Goal: Task Accomplishment & Management: Manage account settings

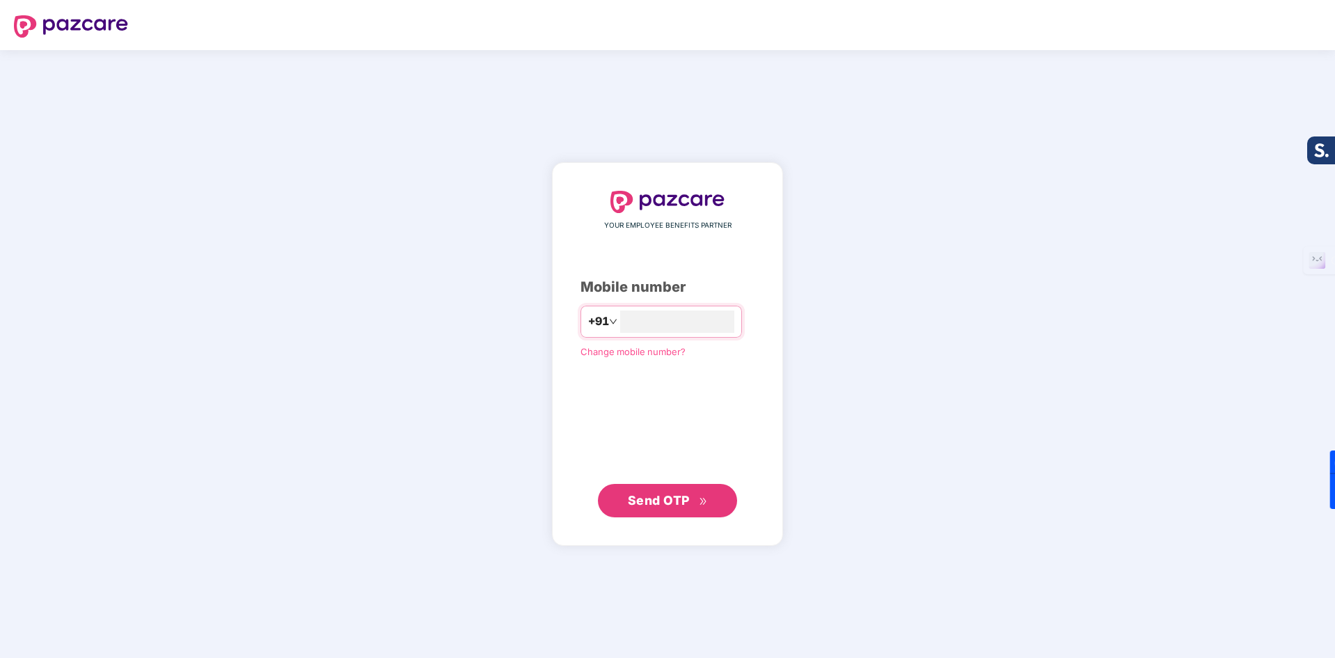
type input "**********"
click at [721, 507] on button "Send OTP" at bounding box center [667, 500] width 139 height 33
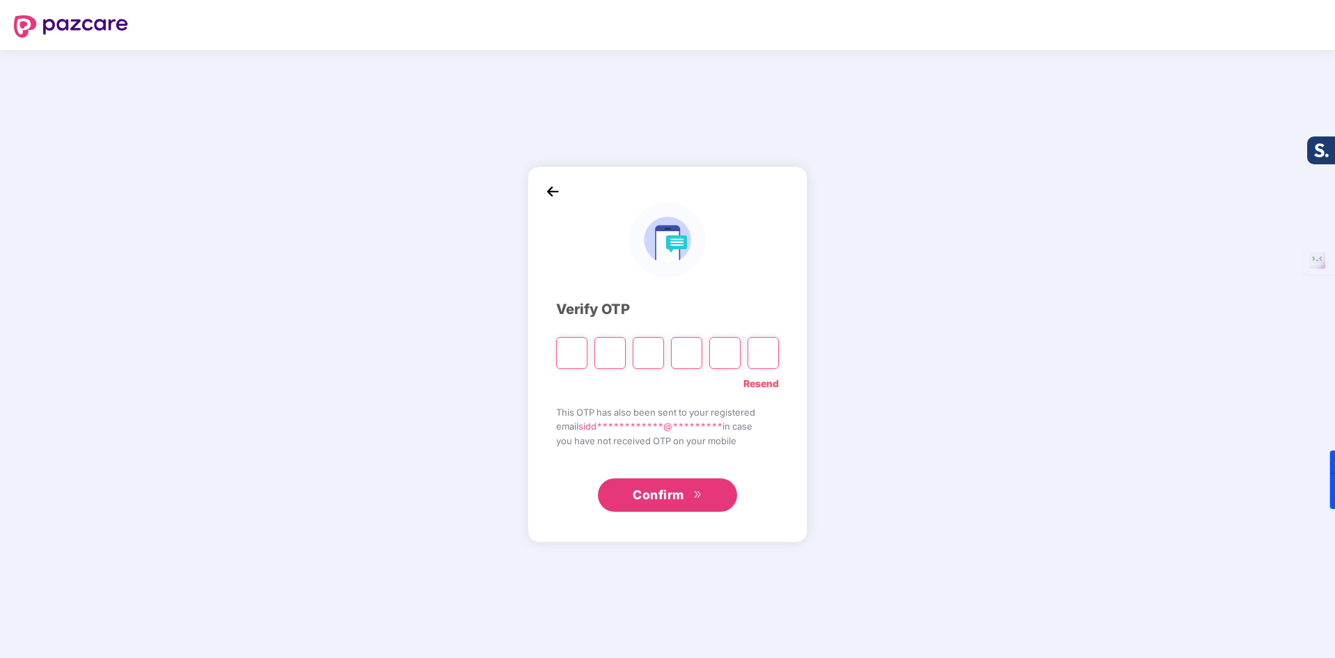
type input "*"
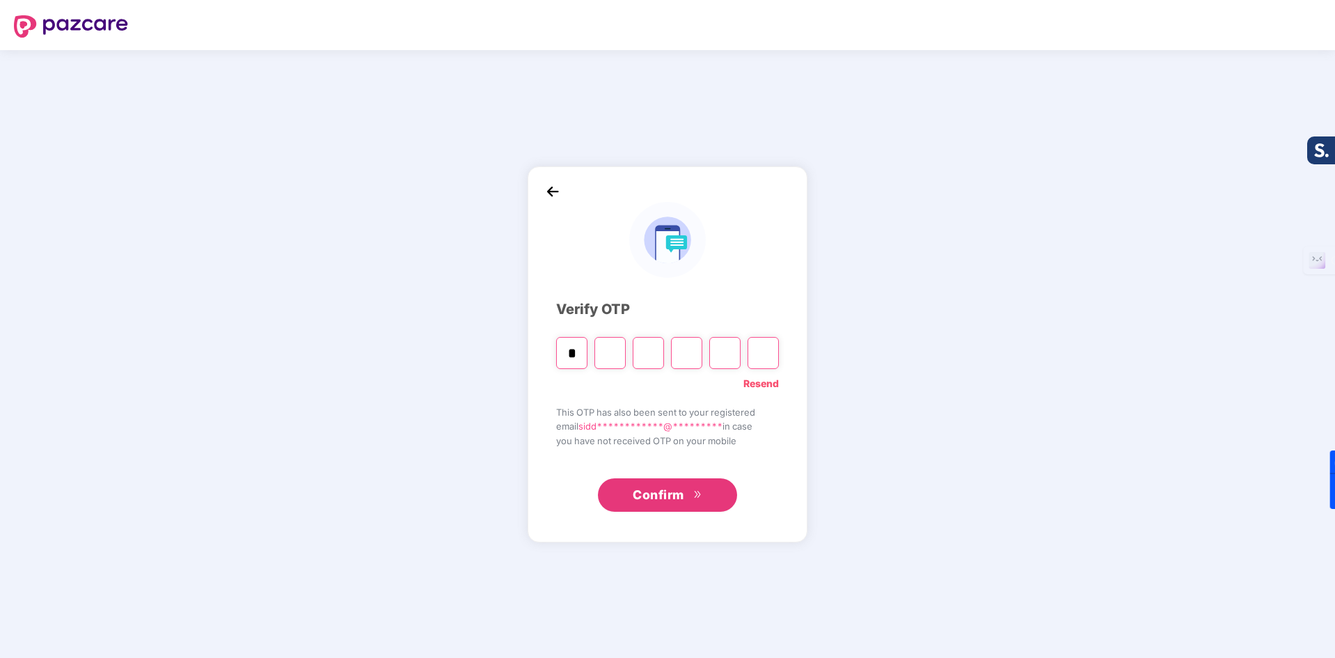
type input "*"
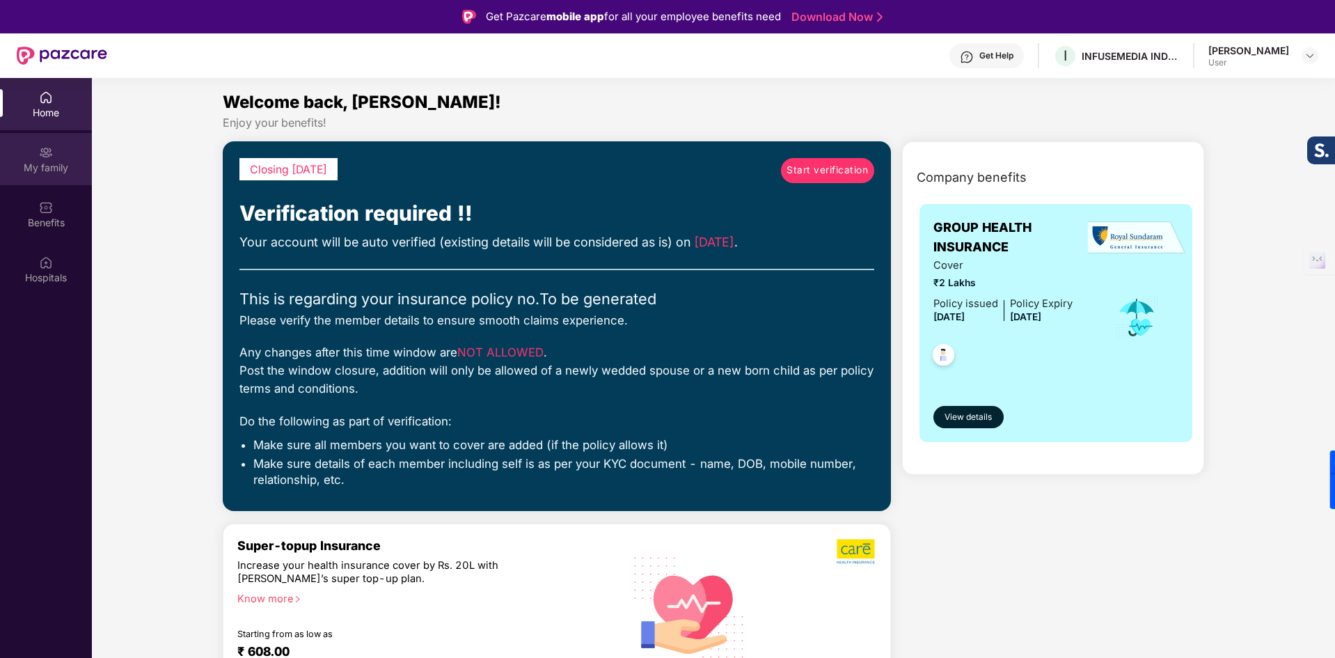
click at [38, 161] on div "My family" at bounding box center [46, 168] width 92 height 14
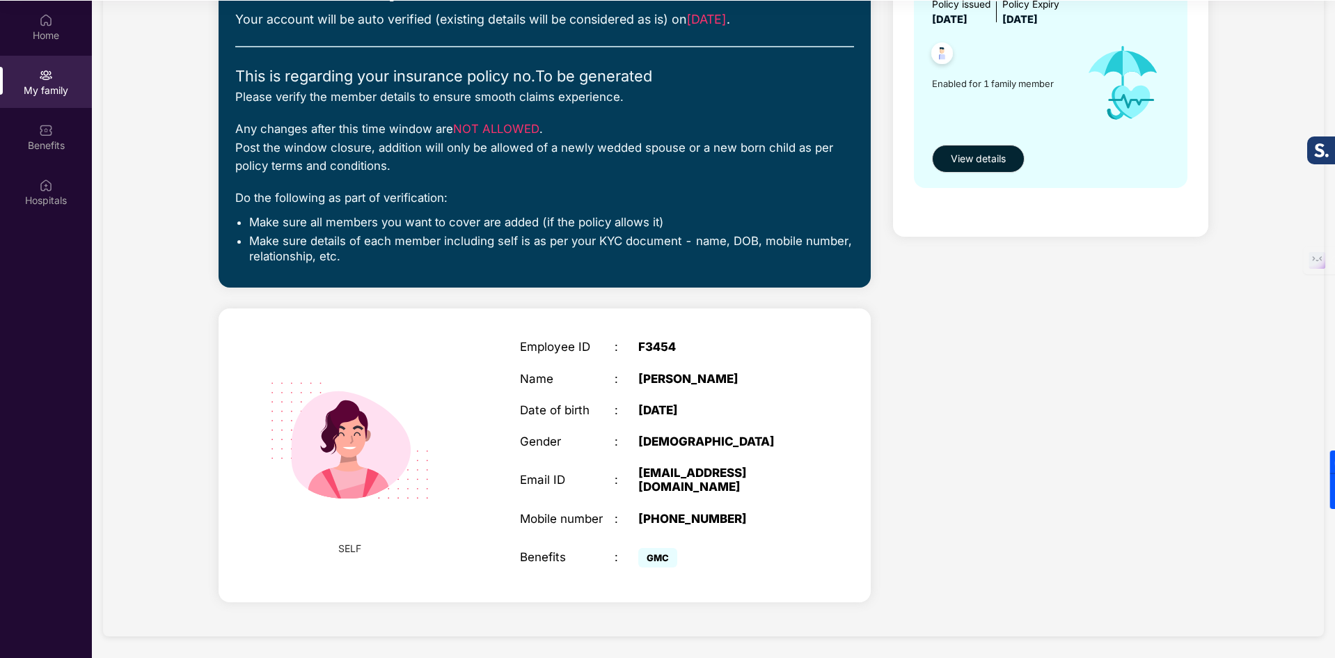
scroll to position [78, 0]
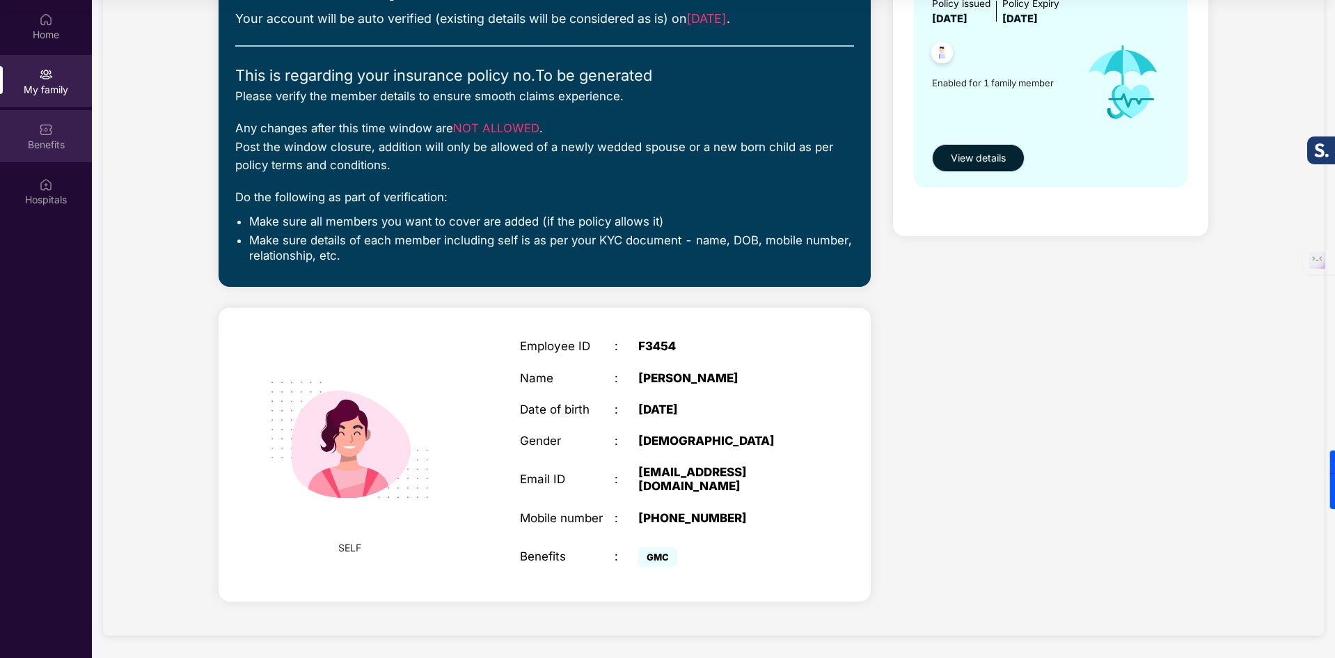
click at [42, 143] on div "Benefits" at bounding box center [46, 145] width 92 height 14
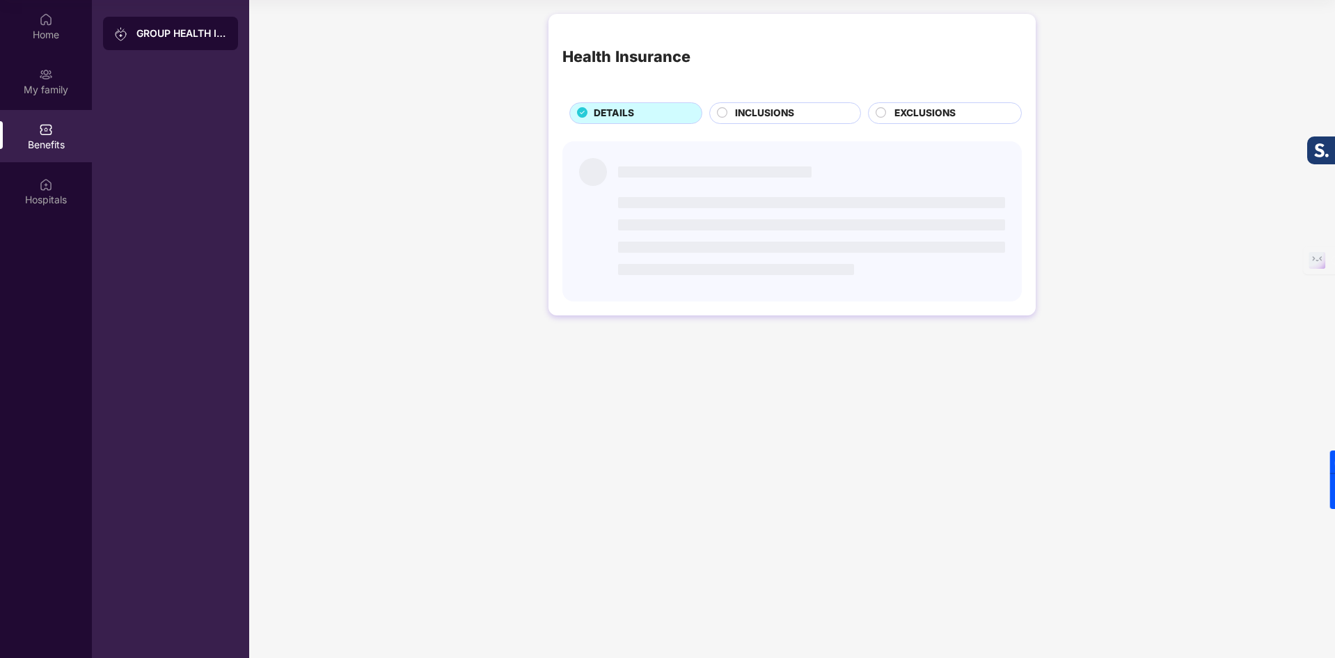
scroll to position [0, 0]
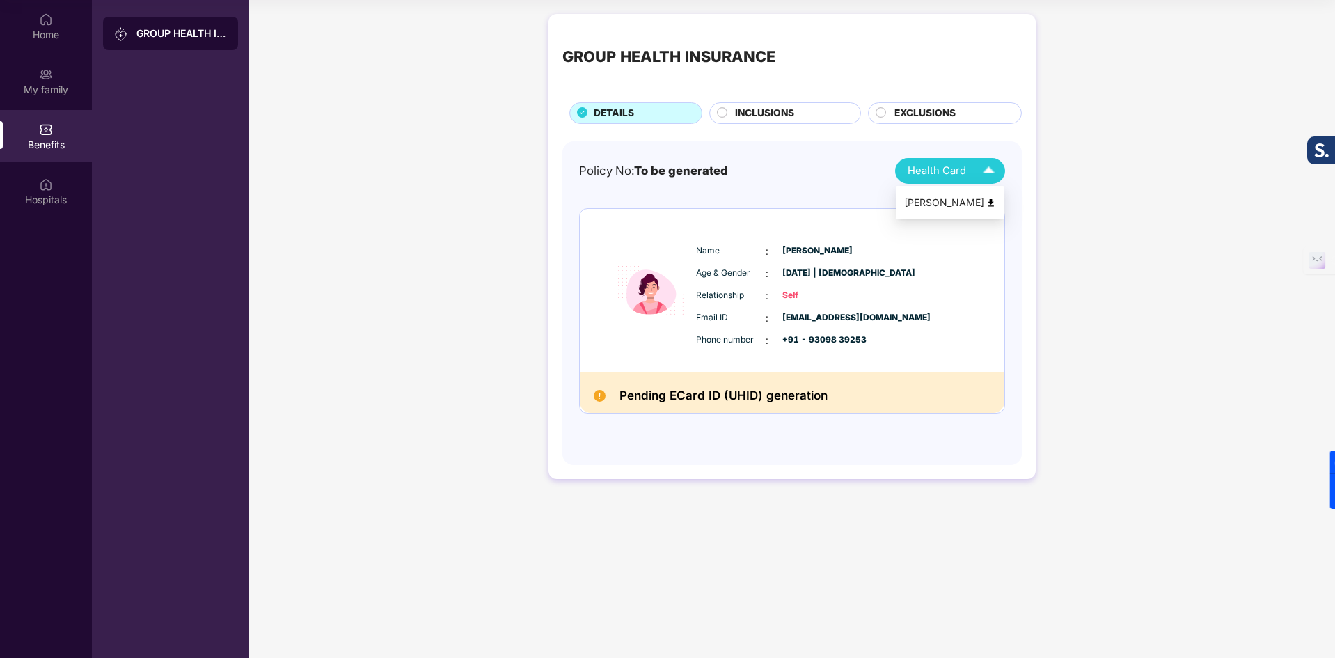
click at [988, 173] on img at bounding box center [989, 171] width 24 height 24
click at [989, 207] on img at bounding box center [991, 203] width 10 height 10
click at [782, 110] on span "INCLUSIONS" at bounding box center [764, 113] width 59 height 15
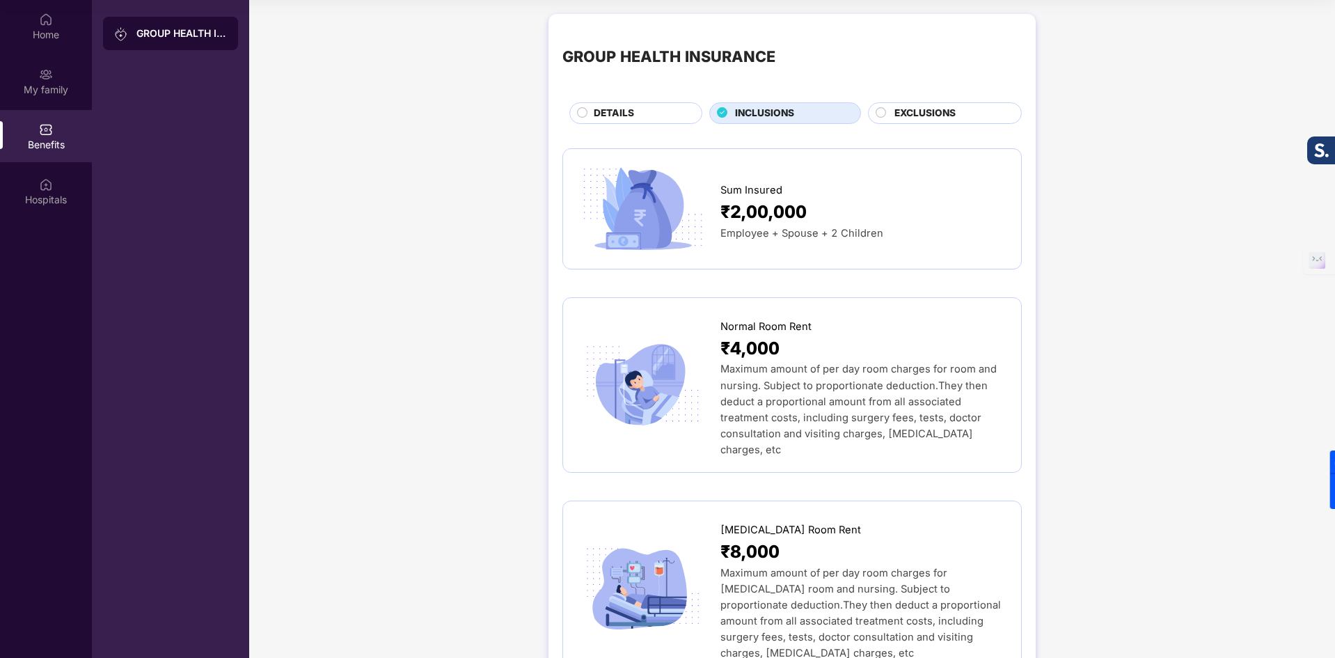
click at [913, 110] on span "EXCLUSIONS" at bounding box center [924, 113] width 61 height 15
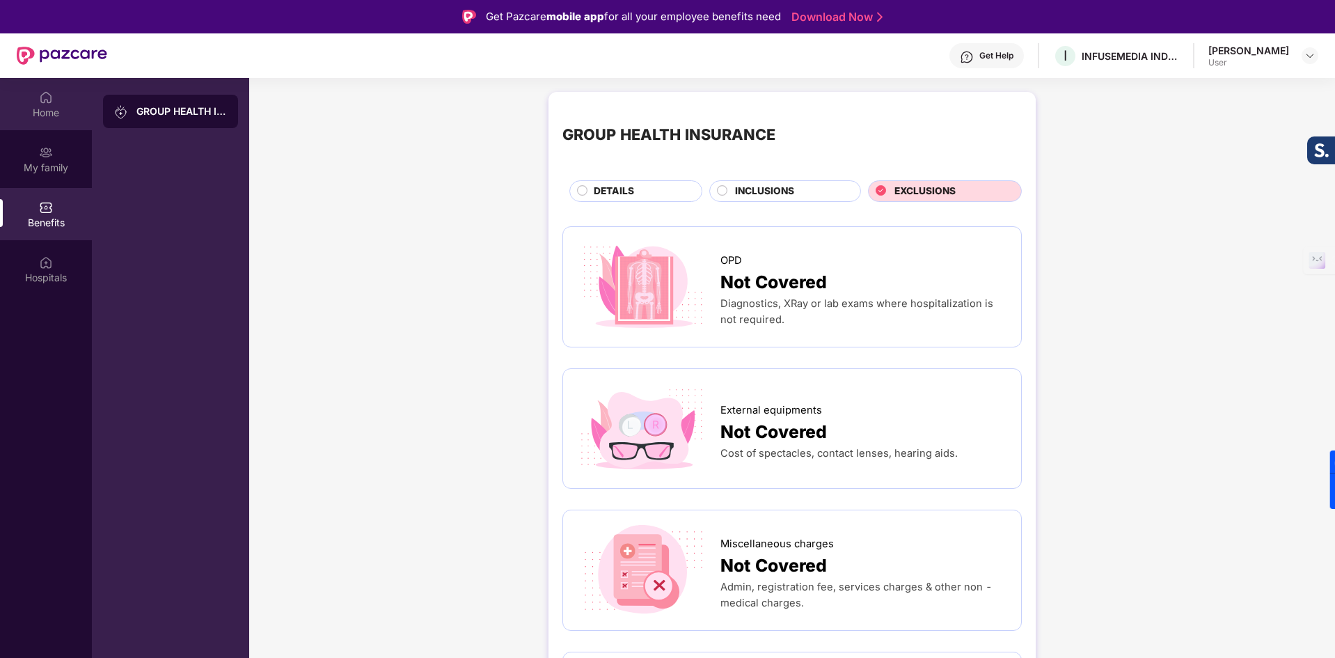
click at [65, 97] on div "Home" at bounding box center [46, 104] width 92 height 52
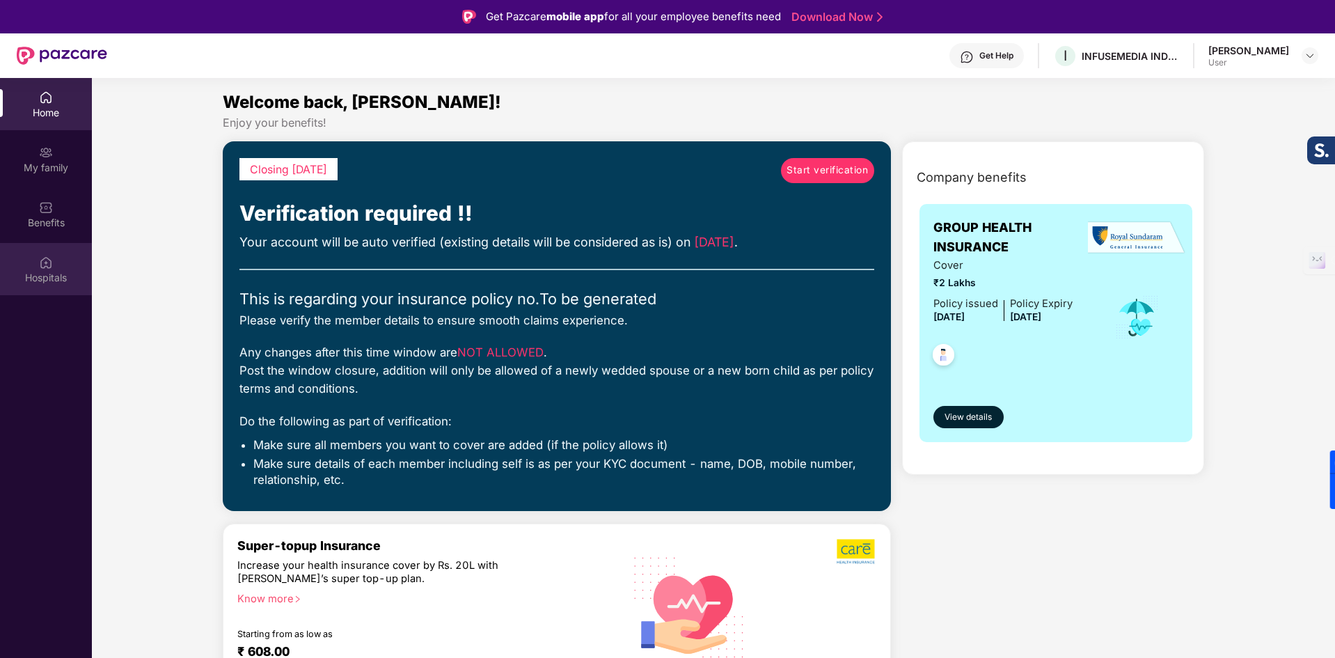
click at [49, 281] on div "Hospitals" at bounding box center [46, 278] width 92 height 14
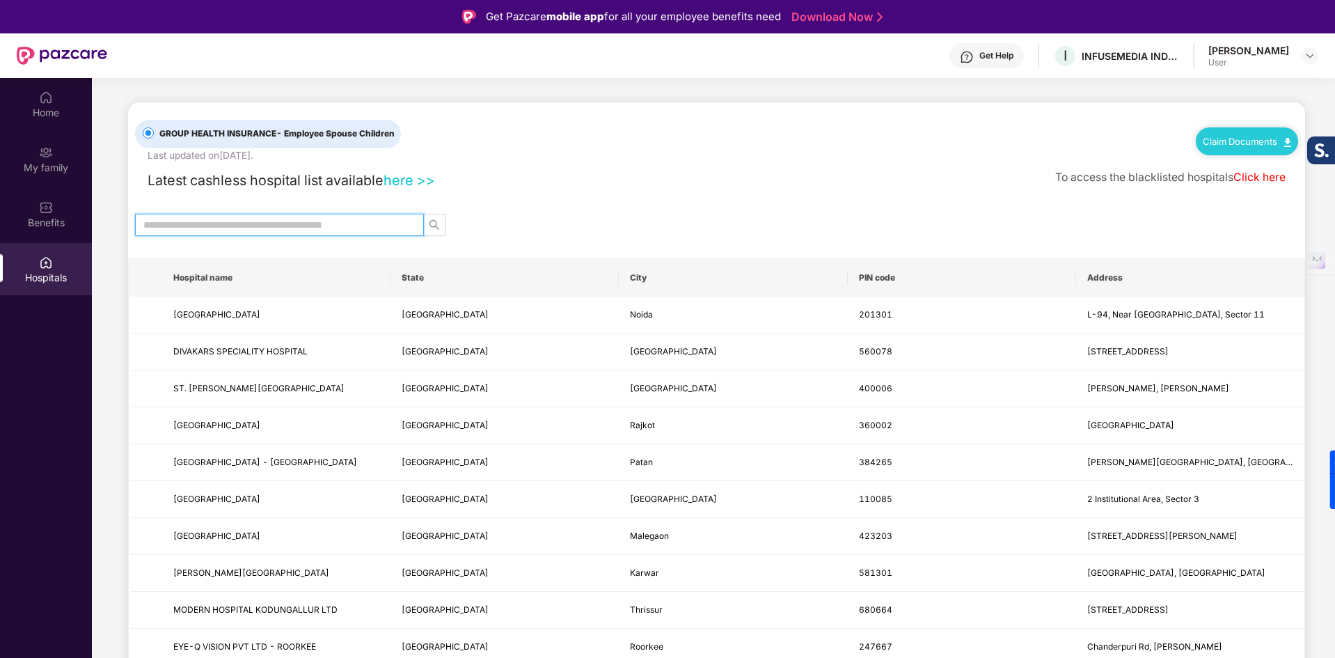
click at [189, 226] on input "text" at bounding box center [273, 224] width 261 height 15
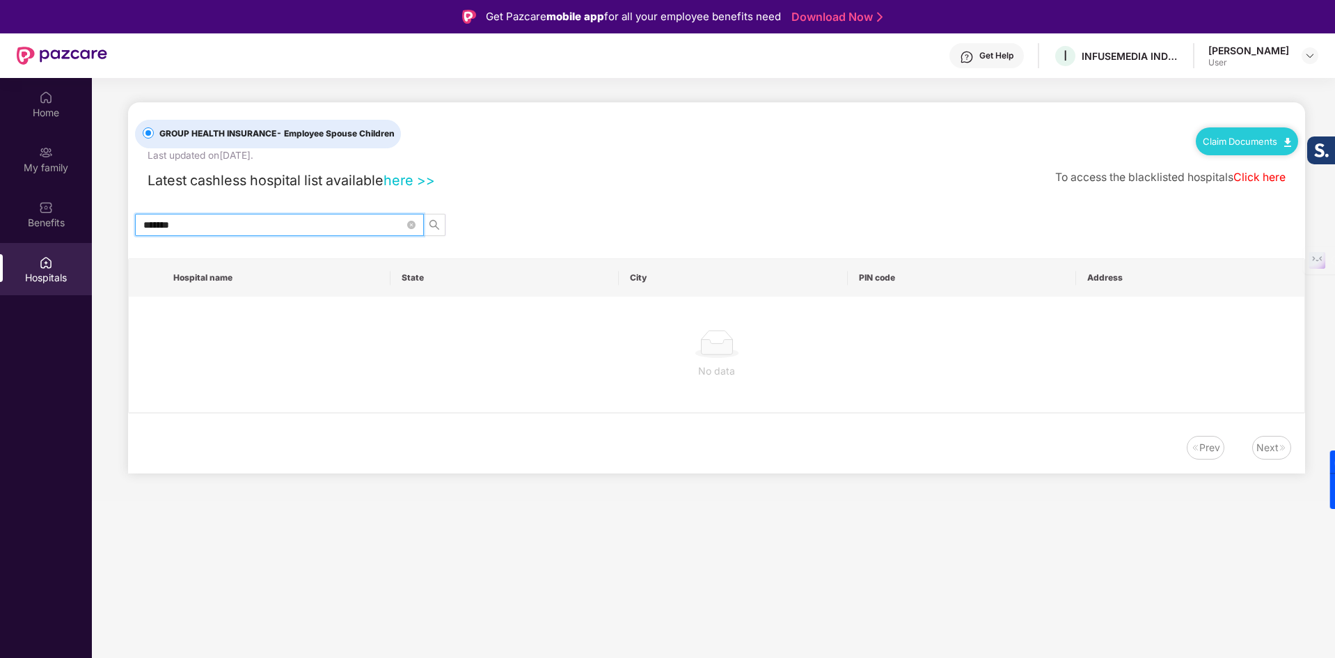
click at [198, 226] on input "*******" at bounding box center [273, 224] width 261 height 15
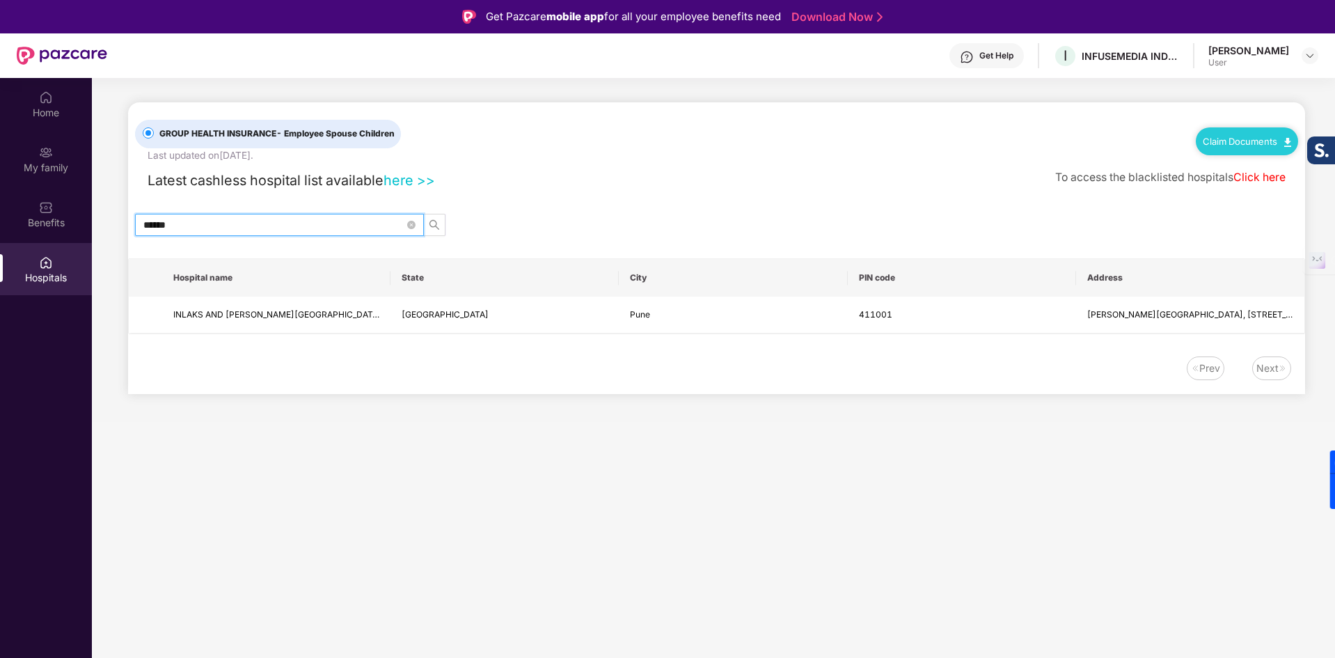
click at [338, 223] on input "******" at bounding box center [273, 224] width 261 height 15
type input "*"
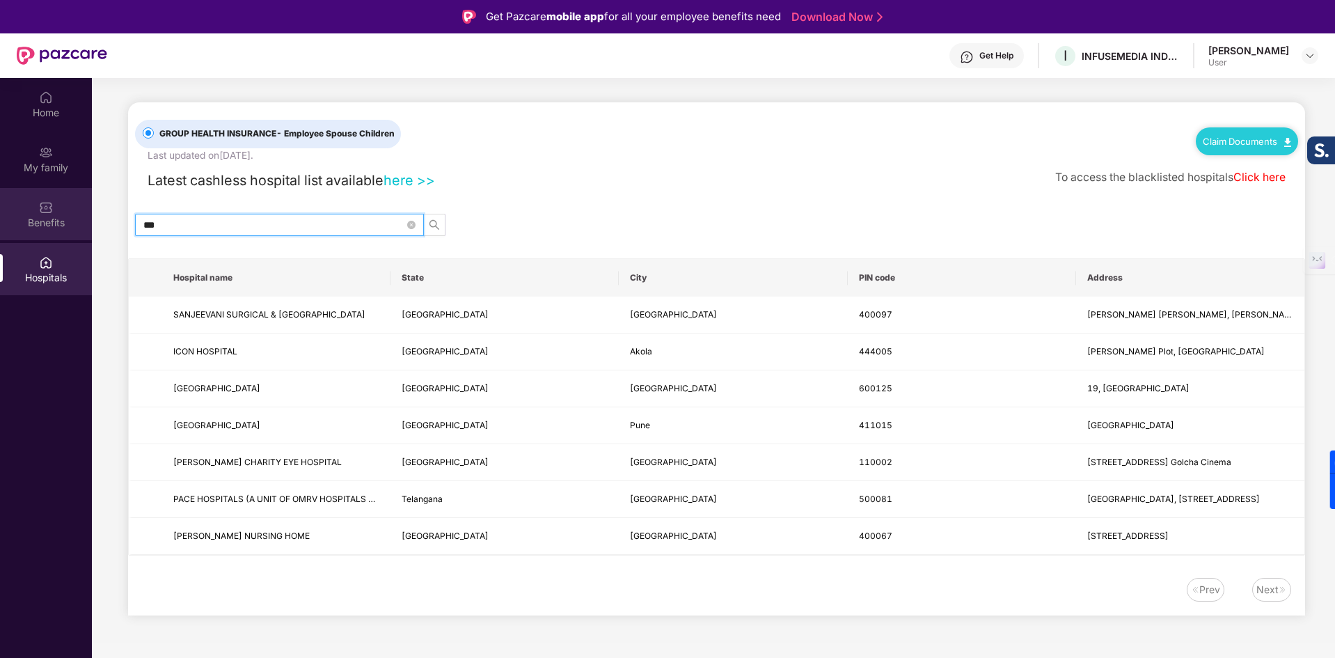
type input "***"
click at [52, 200] on img at bounding box center [46, 207] width 14 height 14
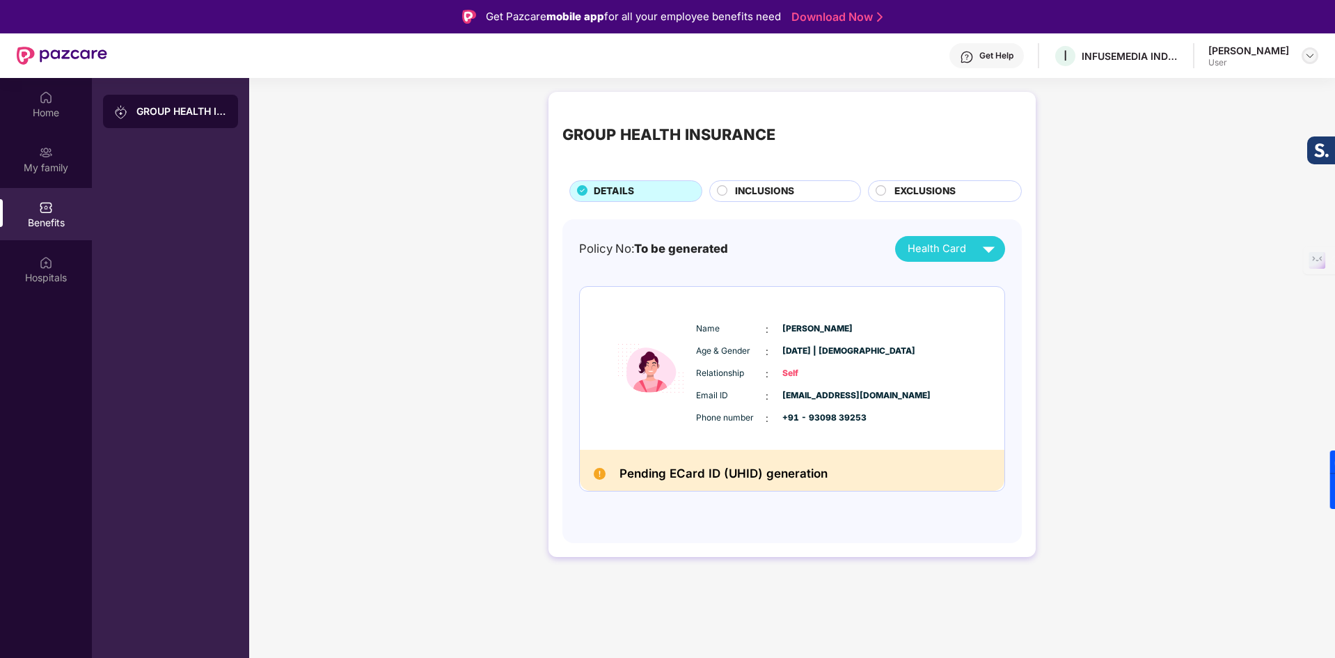
click at [1317, 59] on div at bounding box center [1310, 55] width 17 height 17
click at [1223, 132] on div "[PERSON_NAME]" at bounding box center [1233, 126] width 81 height 13
click at [56, 159] on div "My family" at bounding box center [46, 159] width 92 height 52
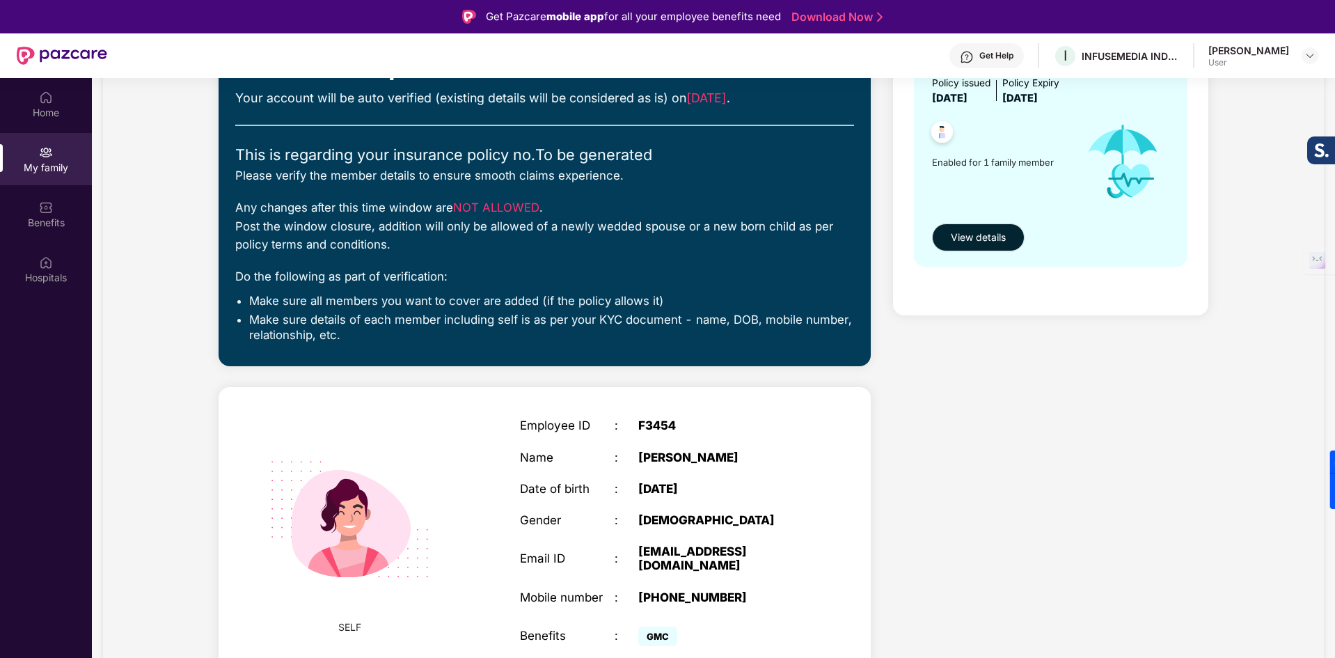
scroll to position [210, 0]
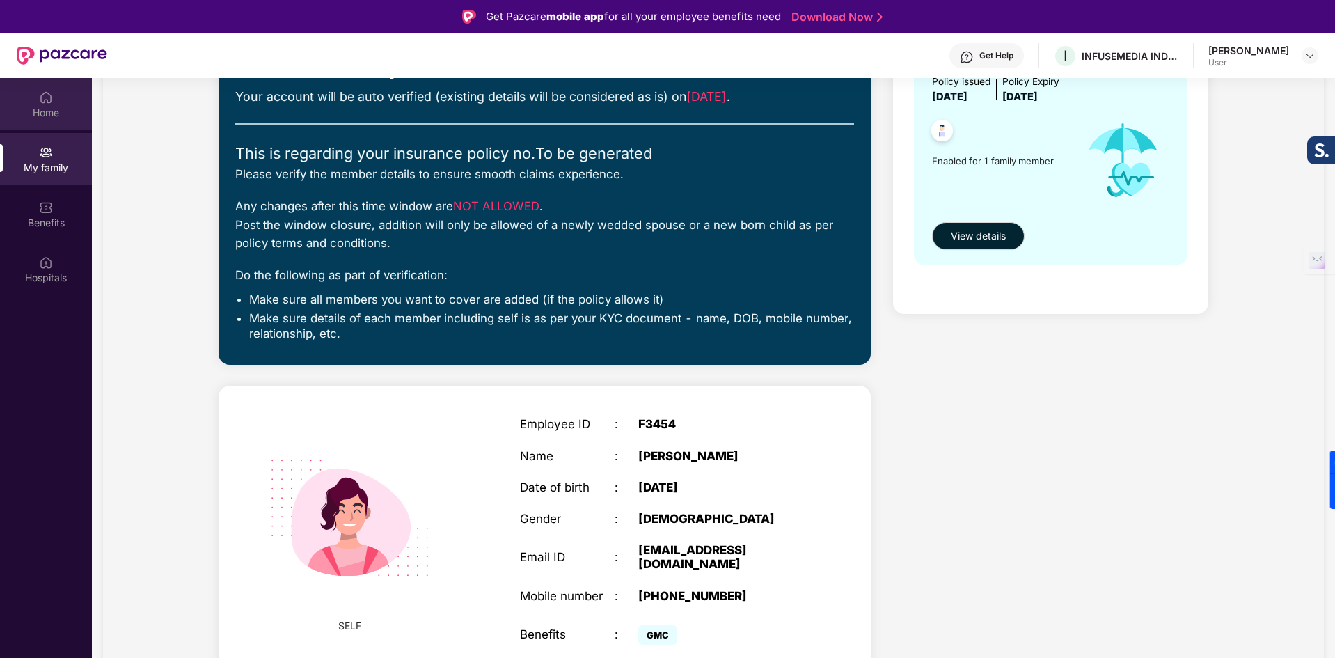
click at [47, 97] on img at bounding box center [46, 97] width 14 height 14
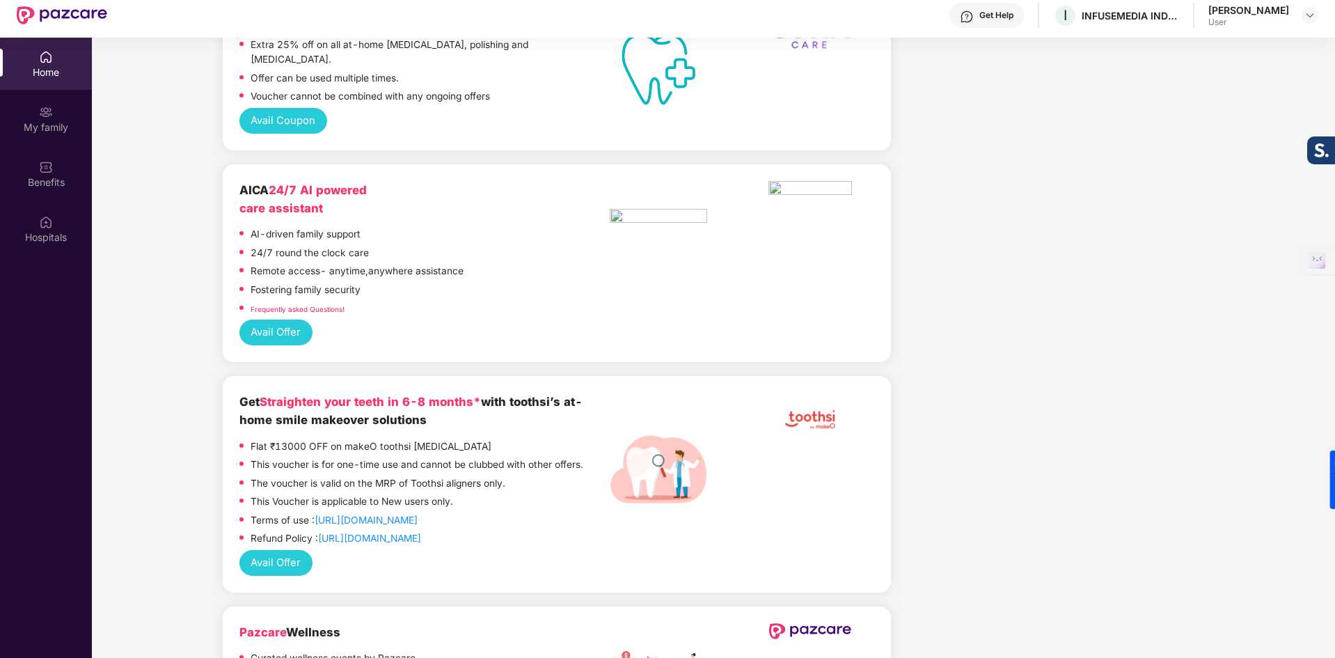
scroll to position [78, 0]
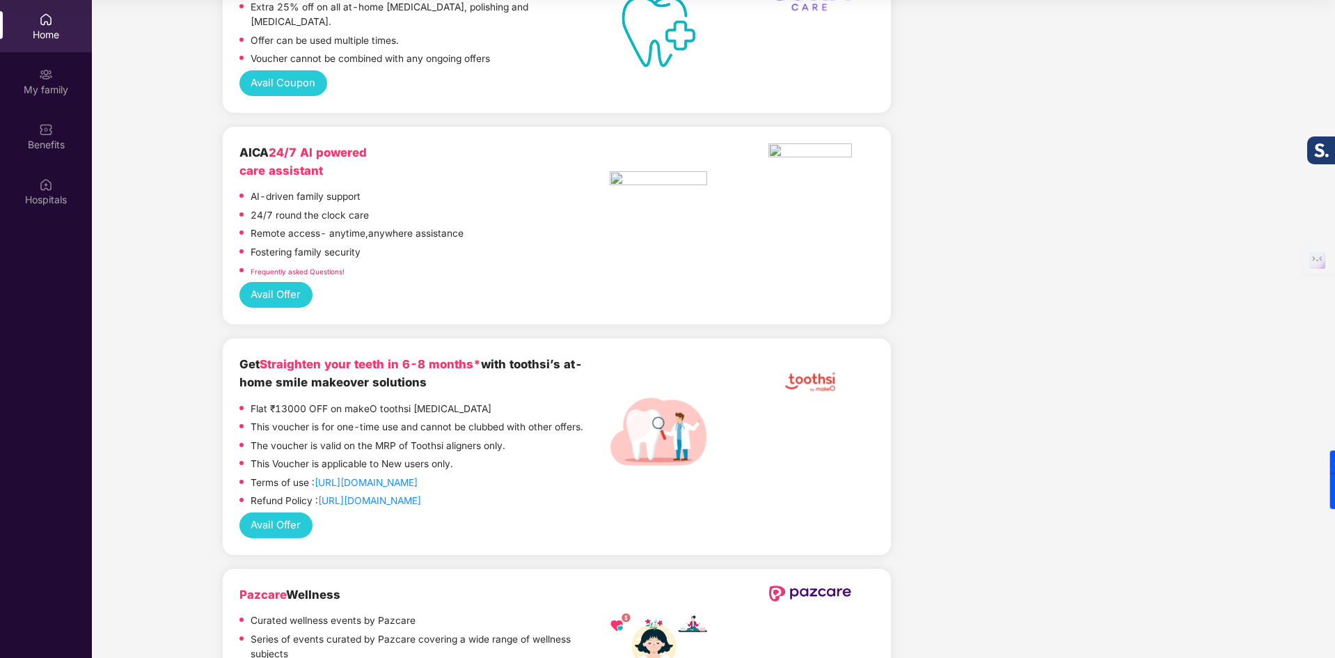
click at [279, 282] on button "Avail Offer" at bounding box center [275, 295] width 73 height 26
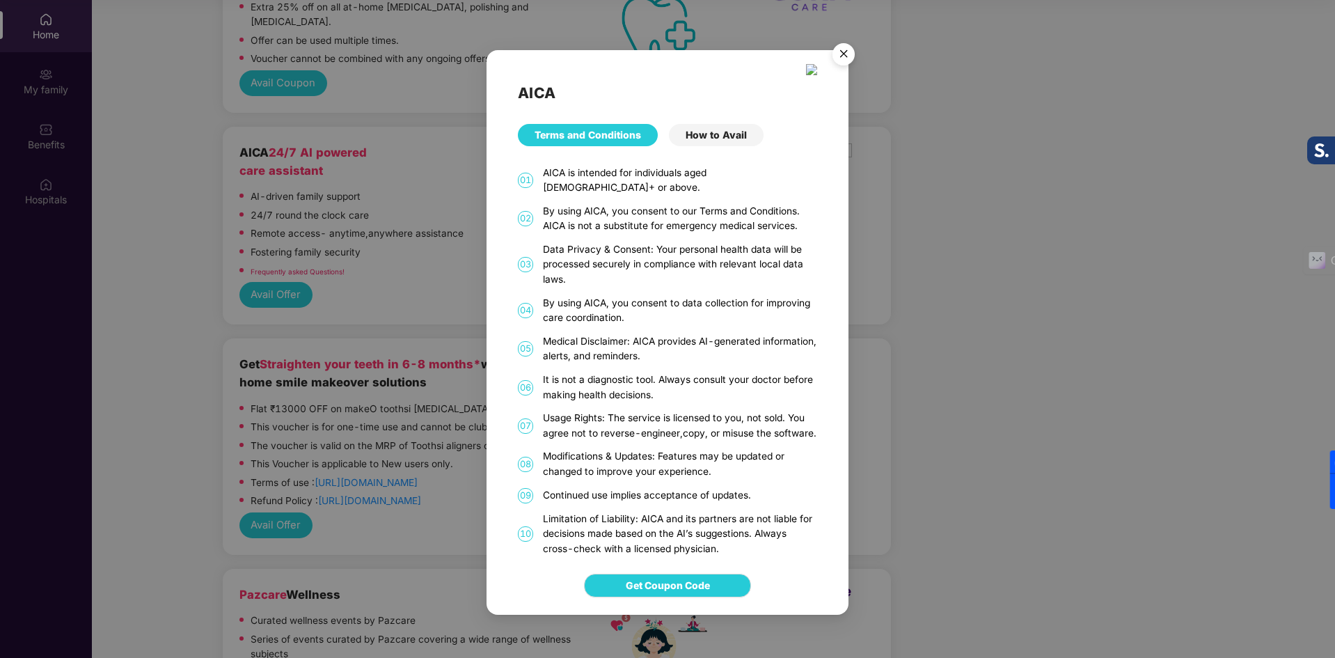
click at [1124, 244] on div "AICA Terms and Conditions How to Avail 01 AICA is intended for individuals aged…" at bounding box center [667, 329] width 1335 height 658
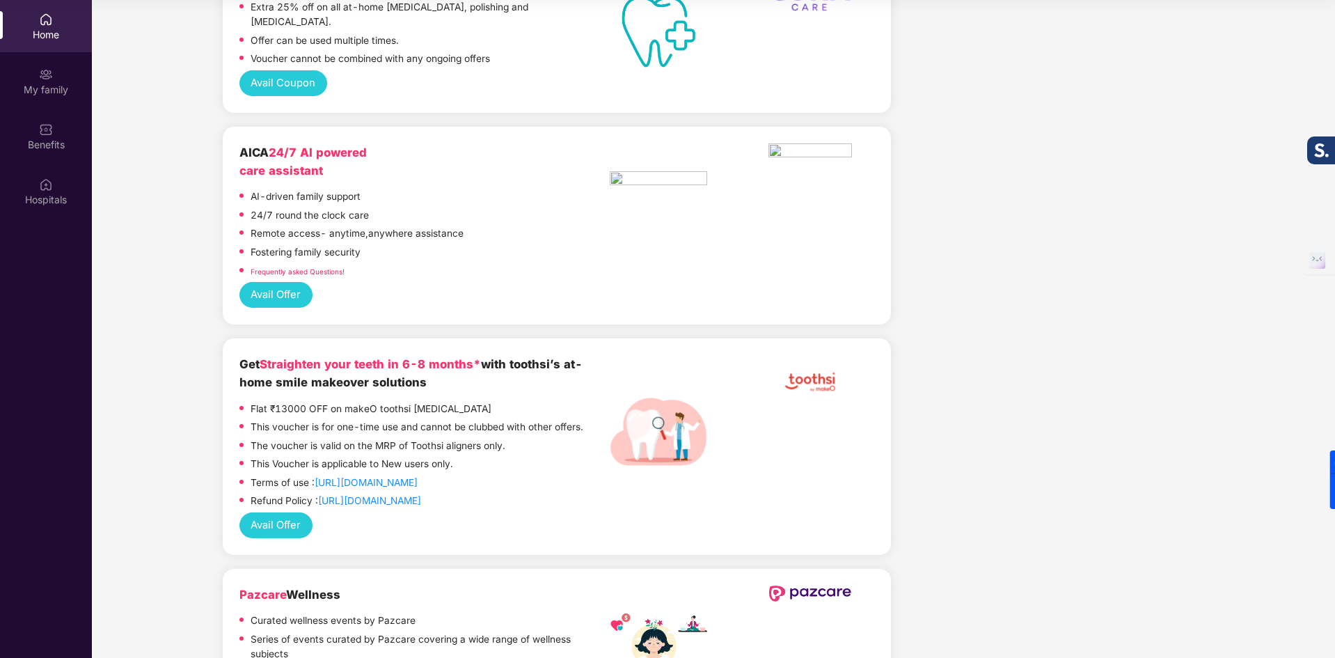
click at [271, 282] on button "Avail Offer" at bounding box center [275, 295] width 73 height 26
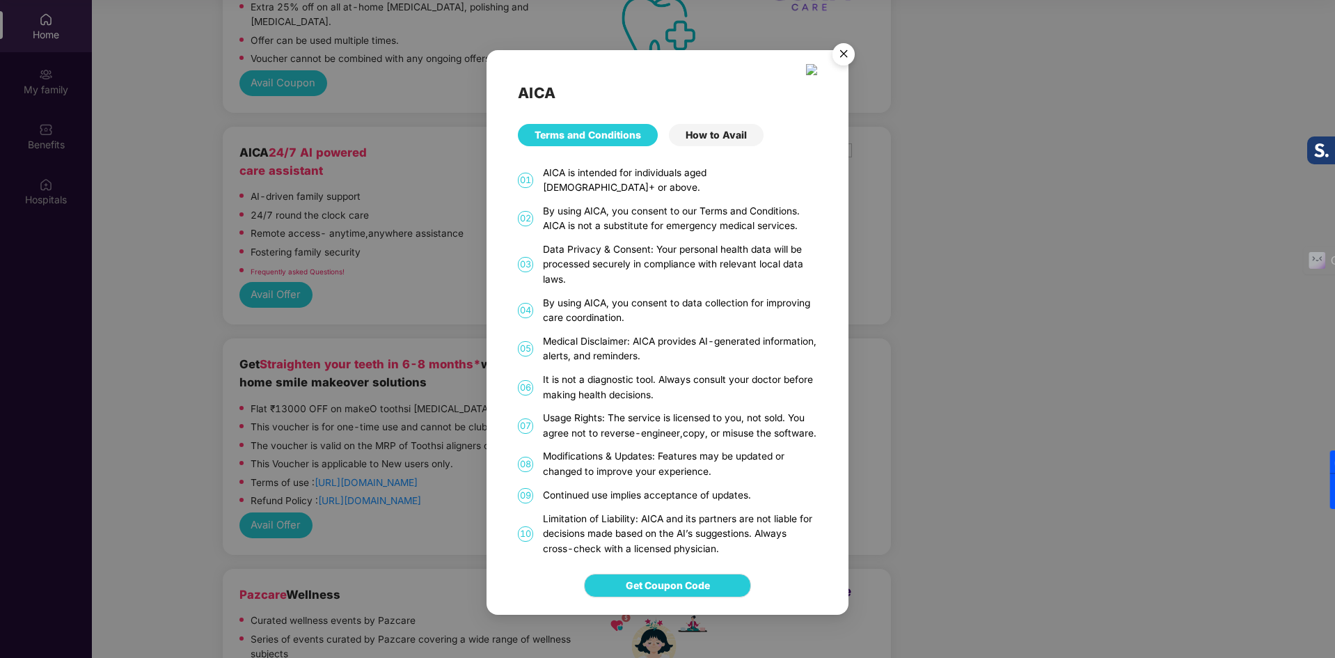
click at [697, 139] on div "How to Avail" at bounding box center [716, 135] width 95 height 22
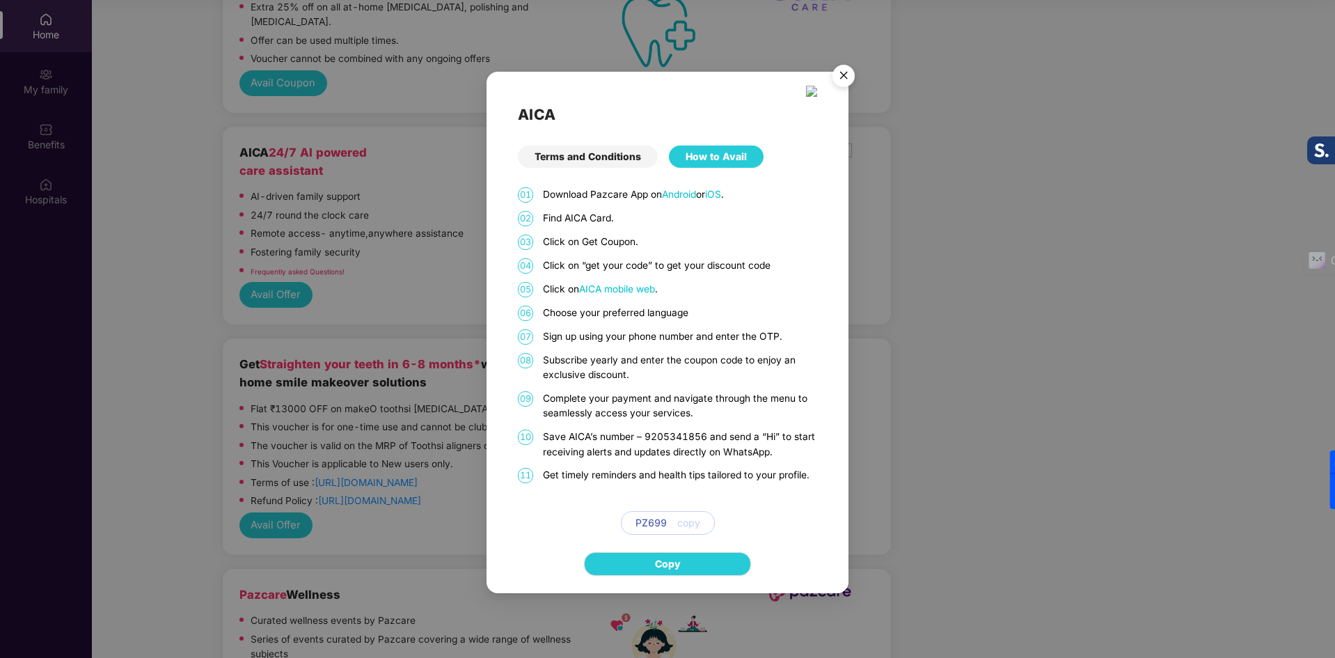
click at [903, 477] on div "AICA Terms and Conditions How to Avail 01 Download Pazcare App on Android or iO…" at bounding box center [667, 329] width 1335 height 658
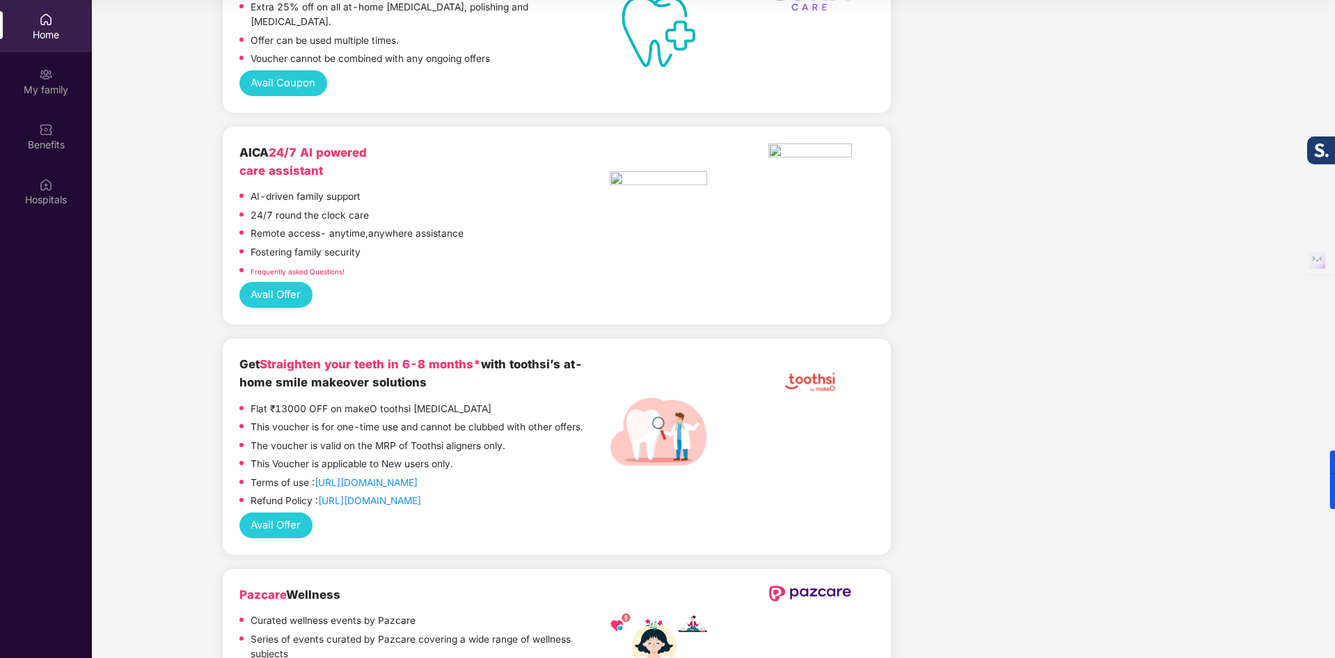
click at [292, 512] on button "Avail Offer" at bounding box center [275, 525] width 73 height 26
click at [260, 512] on button "Avail Offer" at bounding box center [275, 525] width 73 height 26
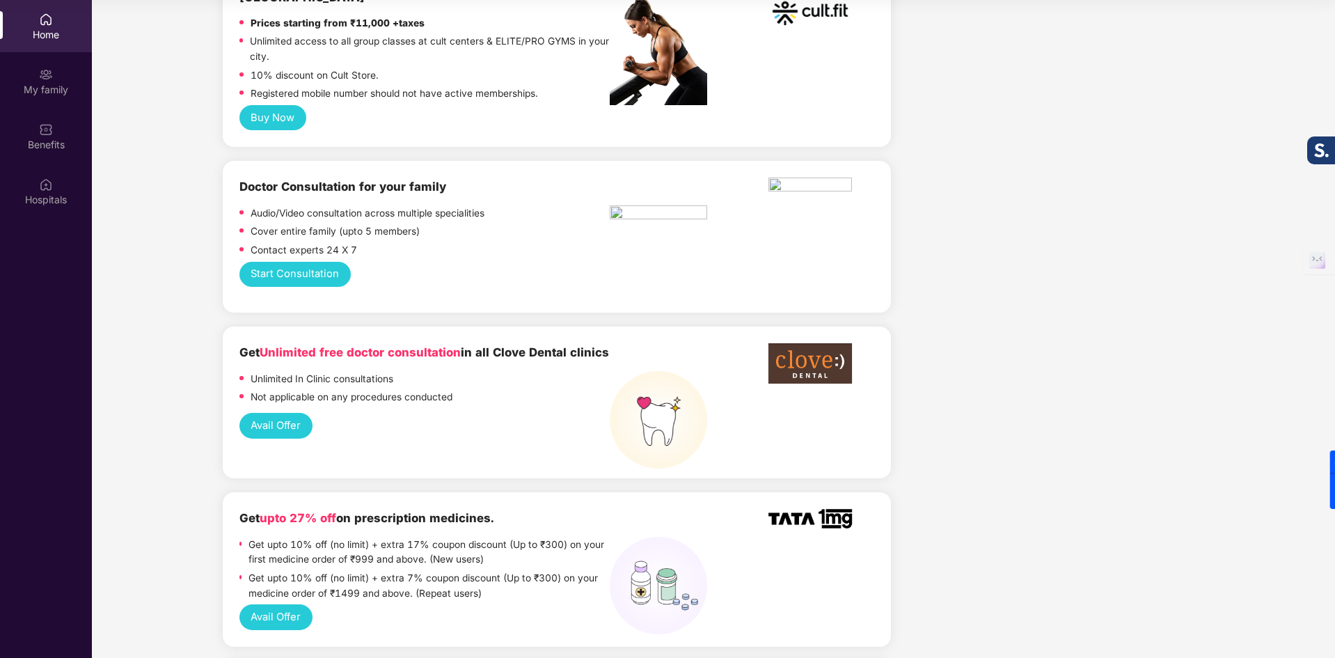
scroll to position [1062, 0]
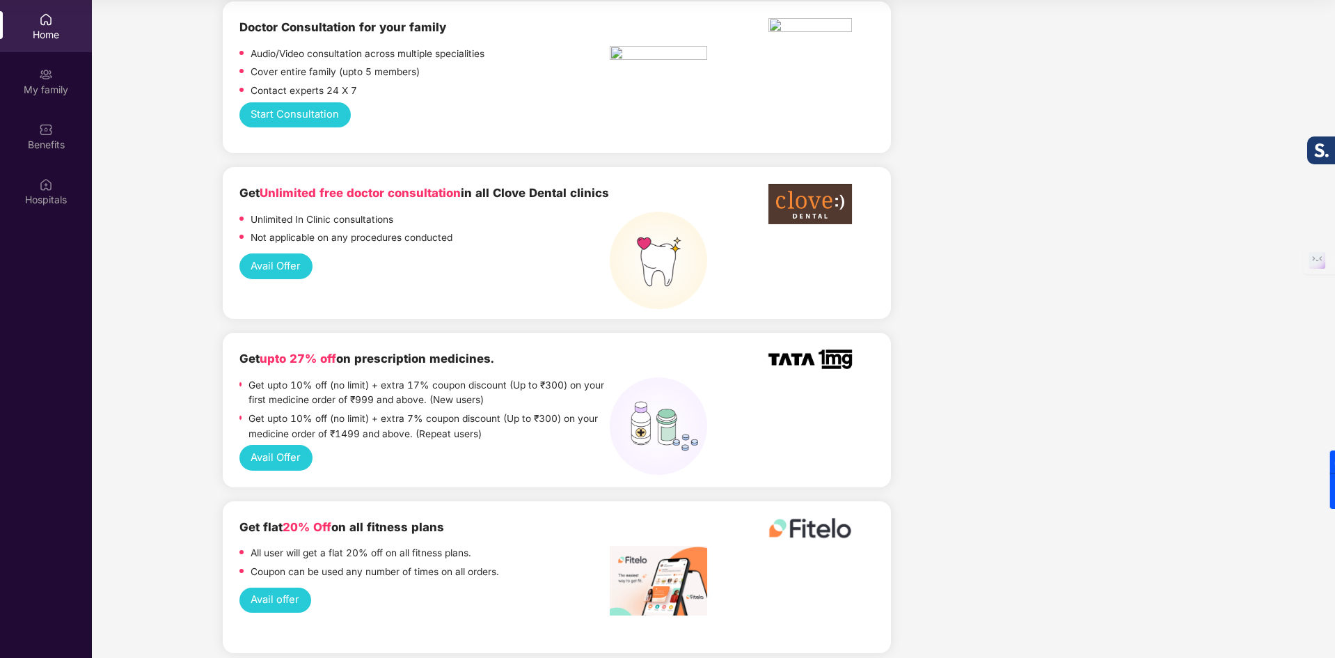
click at [276, 253] on button "Avail Offer" at bounding box center [275, 266] width 73 height 26
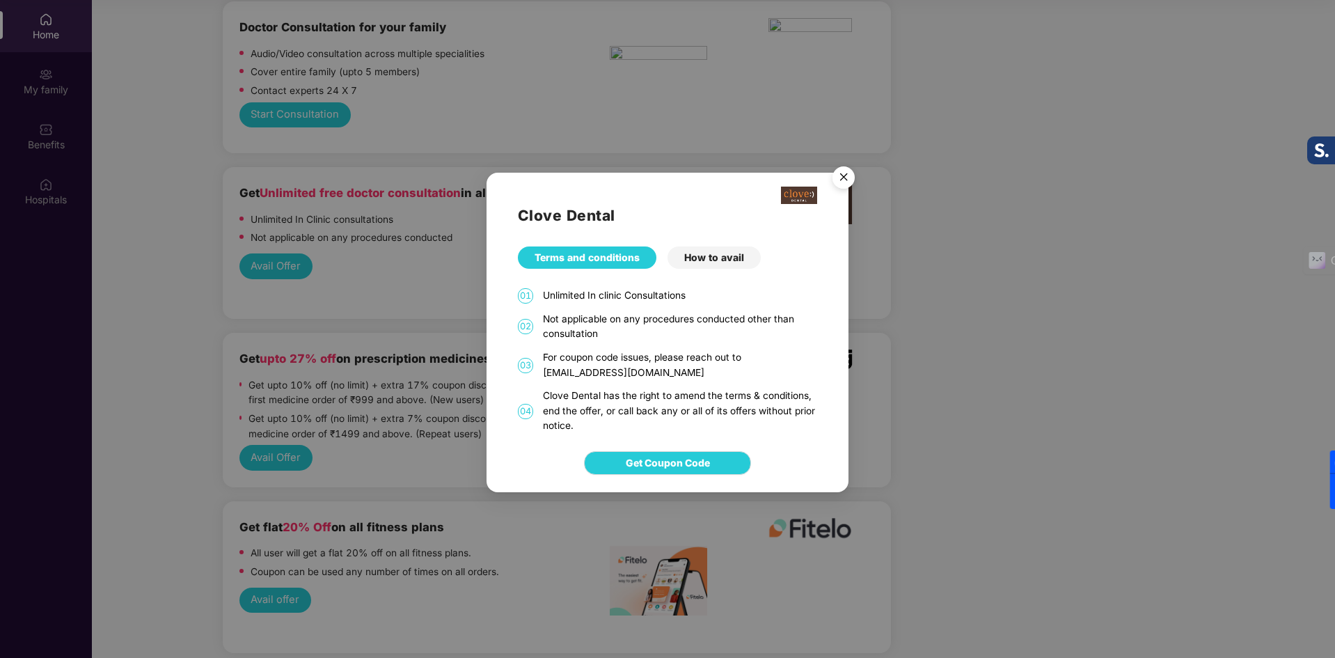
click at [696, 260] on div "How to avail" at bounding box center [714, 257] width 93 height 22
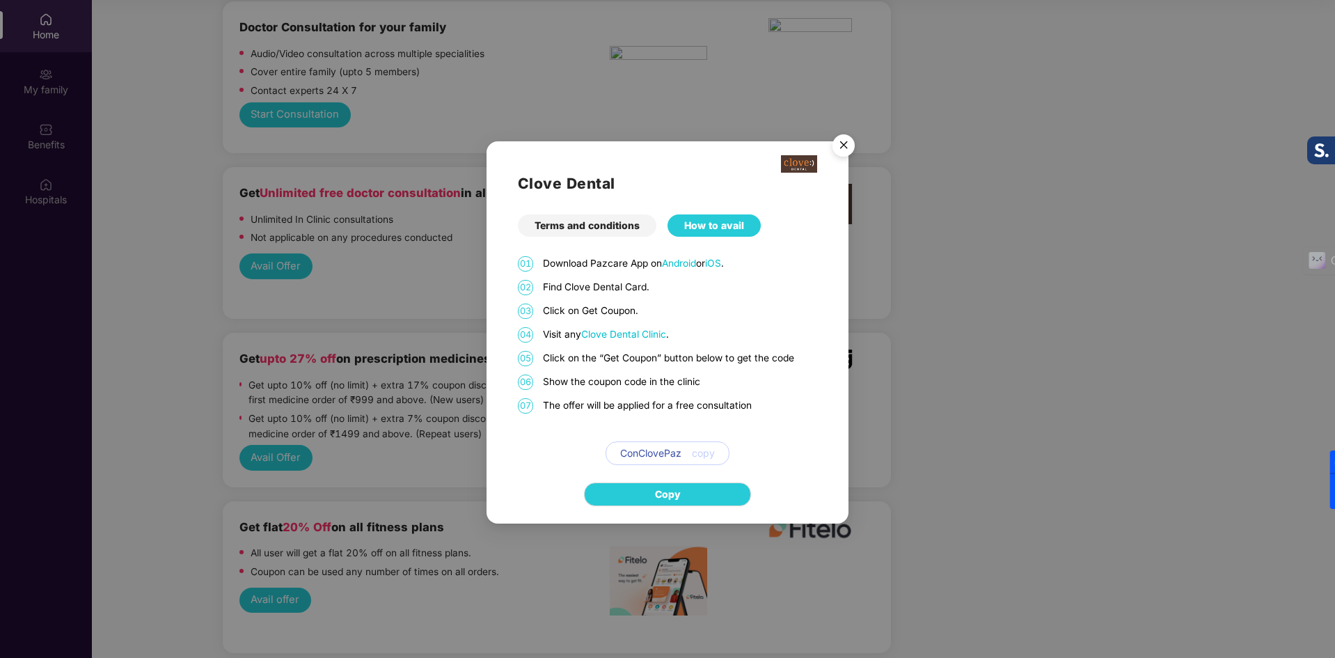
click at [917, 391] on div "Clove Dental Terms and conditions How to avail 01 Download Pazcare App on Andro…" at bounding box center [667, 329] width 1335 height 658
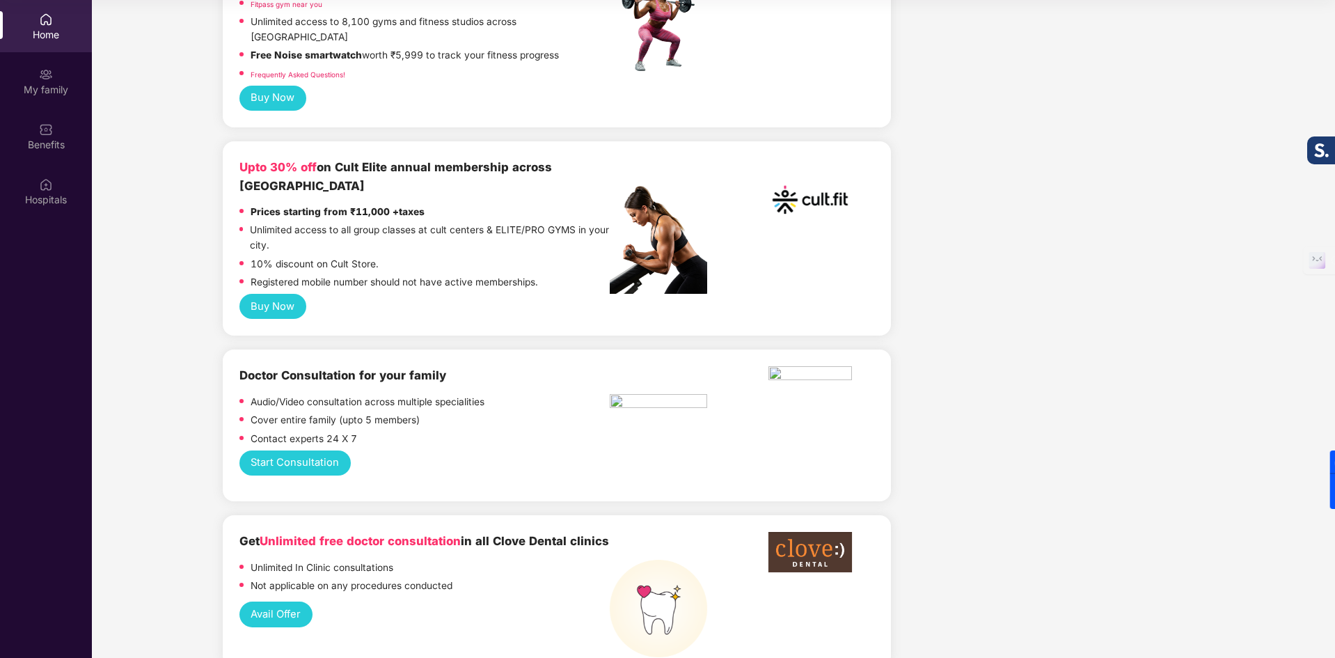
scroll to position [296, 0]
